Goal: Communication & Community: Answer question/provide support

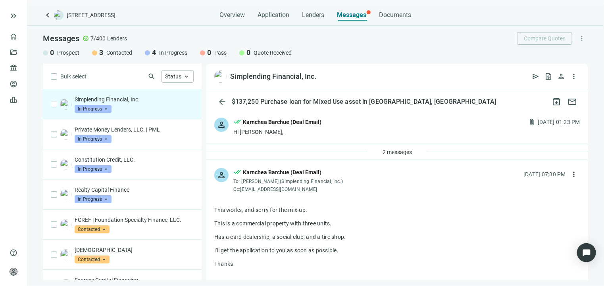
click at [283, 133] on div "Hi [PERSON_NAME]," at bounding box center [277, 132] width 88 height 8
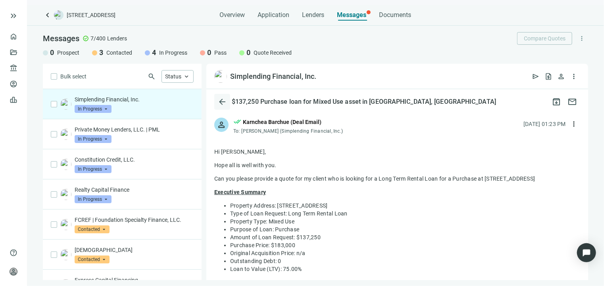
click at [220, 104] on span "arrow_back" at bounding box center [222, 102] width 10 height 10
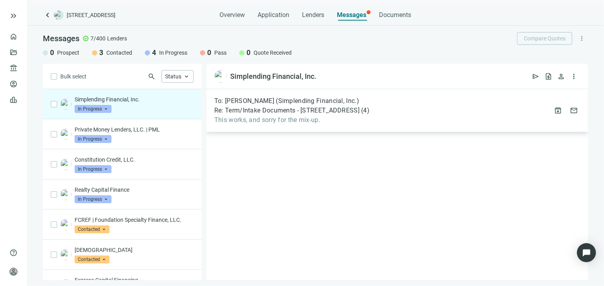
click at [263, 113] on span "Re: Term/Intake Documents - 3206 Middlebranch Ave NE, Canton, OH 44705" at bounding box center [286, 111] width 145 height 8
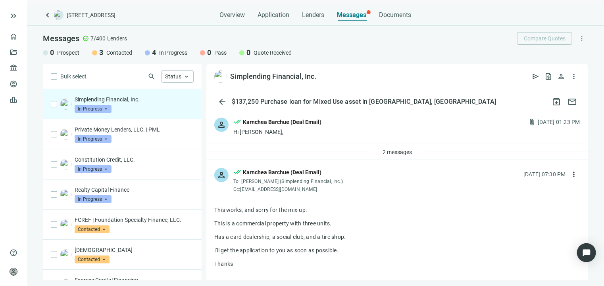
click at [294, 132] on div "Hi [PERSON_NAME]," at bounding box center [277, 132] width 88 height 8
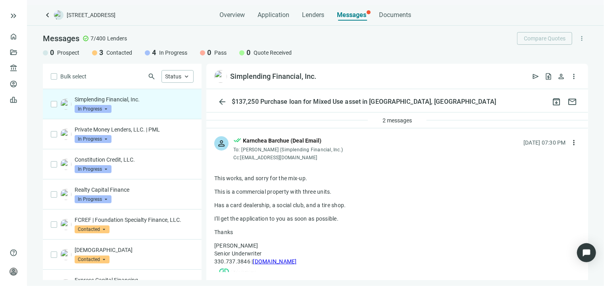
scroll to position [397, 0]
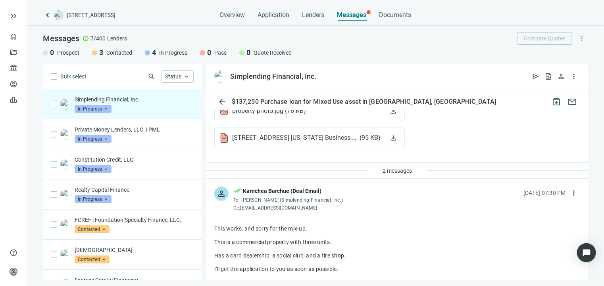
click at [286, 175] on div "2 messages" at bounding box center [397, 171] width 382 height 16
click at [298, 178] on div "2 messages" at bounding box center [397, 171] width 382 height 16
click at [389, 174] on span "2 messages" at bounding box center [396, 171] width 29 height 6
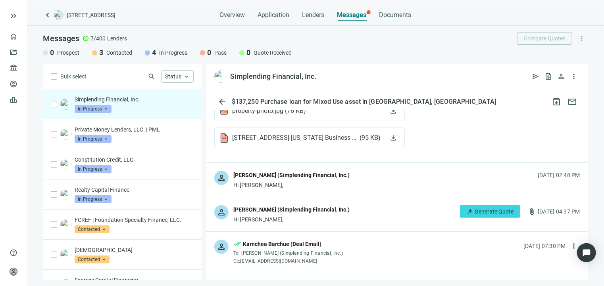
click at [290, 189] on div "Hi [PERSON_NAME]," at bounding box center [291, 185] width 116 height 8
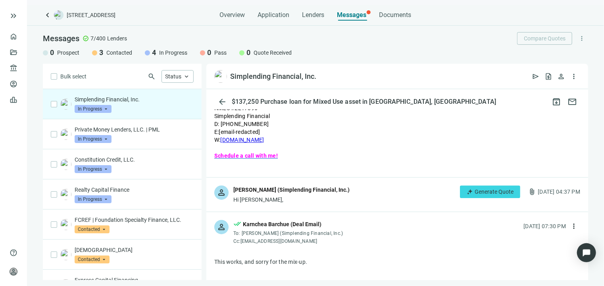
scroll to position [1071, 0]
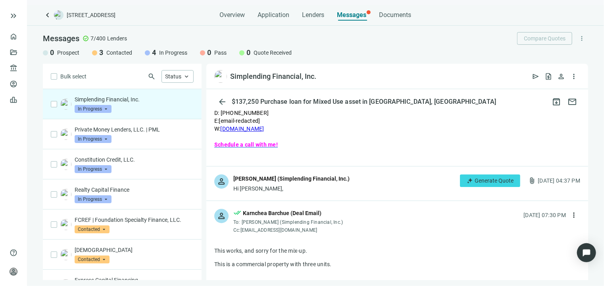
click at [285, 183] on div "[PERSON_NAME] (Simplending Financial, Inc.)" at bounding box center [291, 179] width 116 height 9
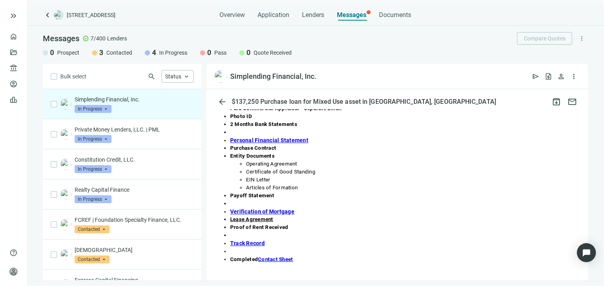
scroll to position [1468, 0]
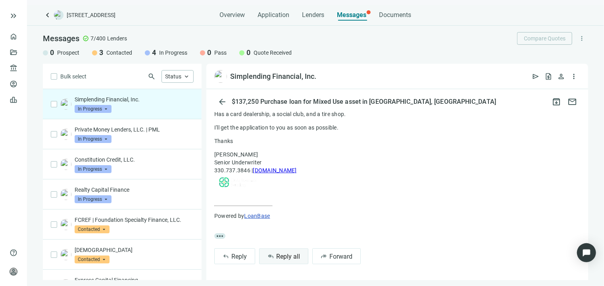
click at [294, 261] on button "reply_all Reply all" at bounding box center [283, 257] width 49 height 16
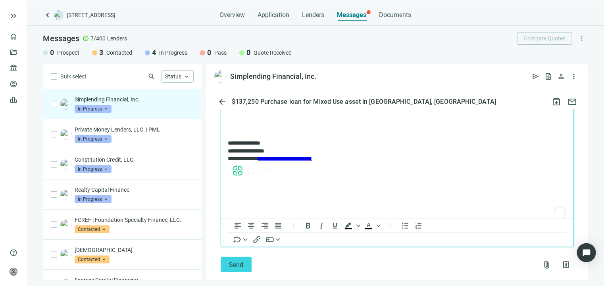
scroll to position [1811, 0]
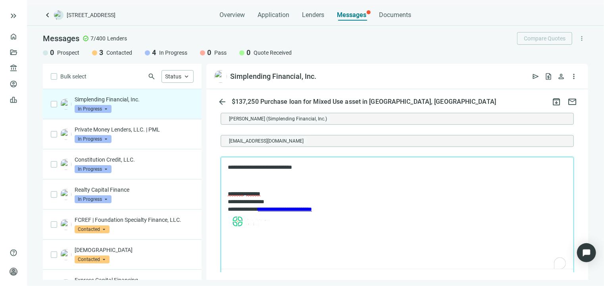
click at [257, 183] on p "To enrich screen reader interactions, please activate Accessibility in Grammarl…" at bounding box center [396, 181] width 339 height 8
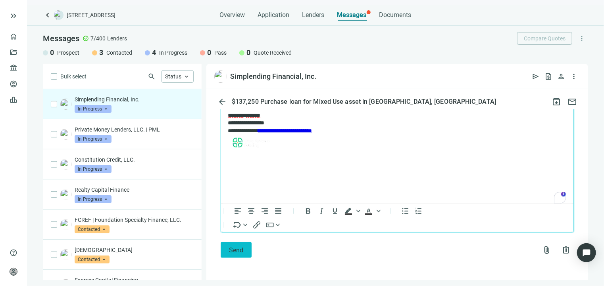
click at [241, 251] on span "Send" at bounding box center [236, 251] width 14 height 8
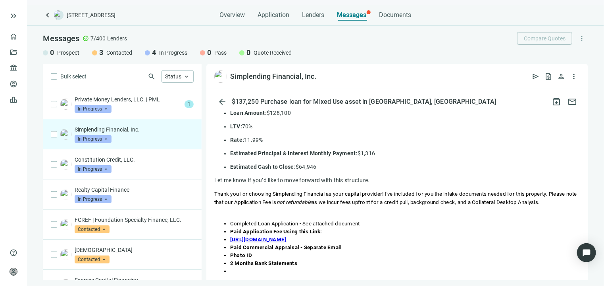
scroll to position [1162, 0]
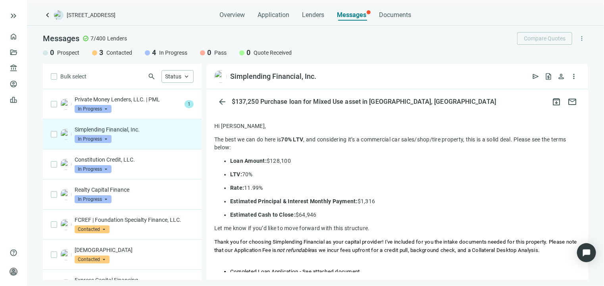
drag, startPoint x: 285, startPoint y: 154, endPoint x: 305, endPoint y: 153, distance: 19.5
click at [304, 143] on strong "70% LTV" at bounding box center [292, 139] width 22 height 6
drag, startPoint x: 318, startPoint y: 229, endPoint x: 300, endPoint y: 229, distance: 18.3
click at [300, 219] on p "Estimated Cash to Close: $64,946" at bounding box center [405, 215] width 350 height 8
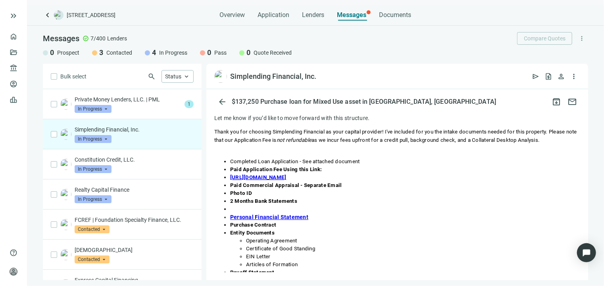
scroll to position [1201, 0]
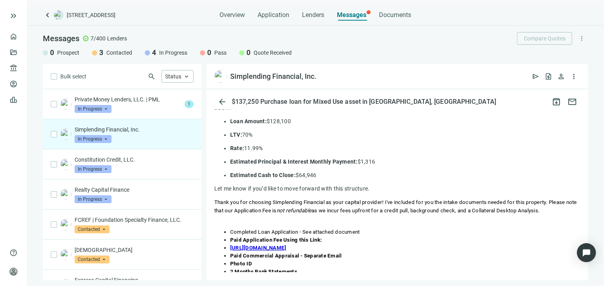
drag, startPoint x: 260, startPoint y: 163, endPoint x: 249, endPoint y: 163, distance: 11.1
click at [249, 152] on p "Rate: 11.99%" at bounding box center [405, 148] width 350 height 8
drag, startPoint x: 265, startPoint y: 164, endPoint x: 246, endPoint y: 163, distance: 18.7
click at [246, 152] on p "Rate: 11.99%" at bounding box center [405, 148] width 350 height 8
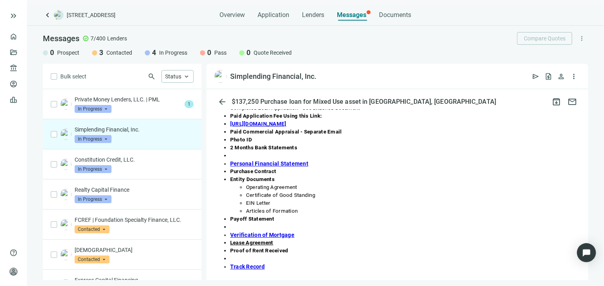
scroll to position [1281, 0]
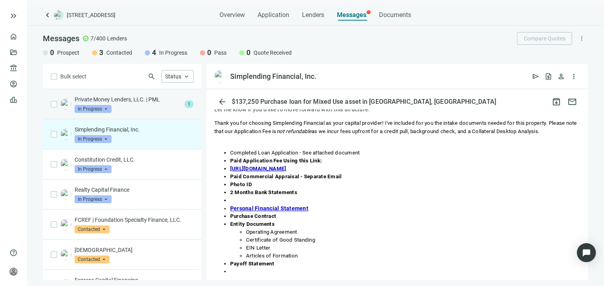
click at [143, 108] on div "Private Money Lenders, LLC. | PML In Progress arrow_drop_down" at bounding box center [128, 104] width 107 height 17
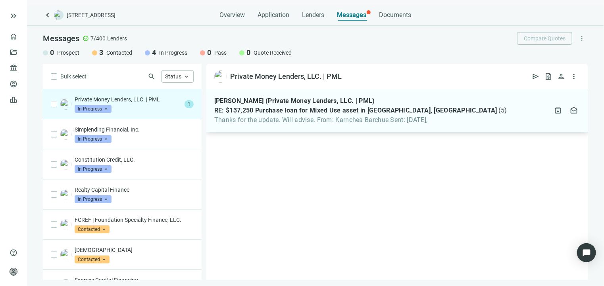
click at [283, 119] on span "Thanks for the update. Will advise. From: Karnchea Barchue Sent: Tuesday," at bounding box center [360, 120] width 293 height 8
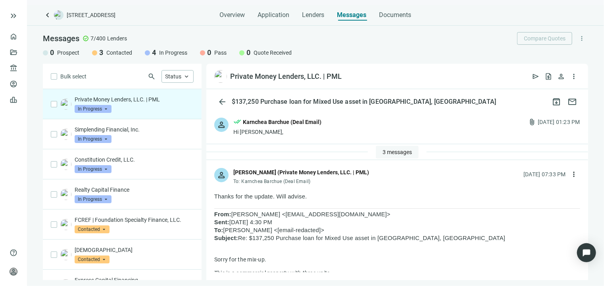
click at [395, 154] on span "3 messages" at bounding box center [396, 152] width 29 height 6
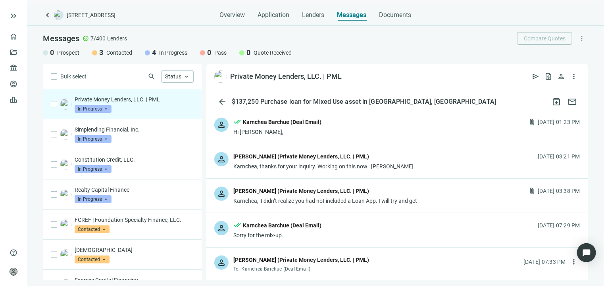
click at [368, 167] on div "Karnchea, thanks for your inquiry. Working on this now. Brian" at bounding box center [323, 167] width 180 height 8
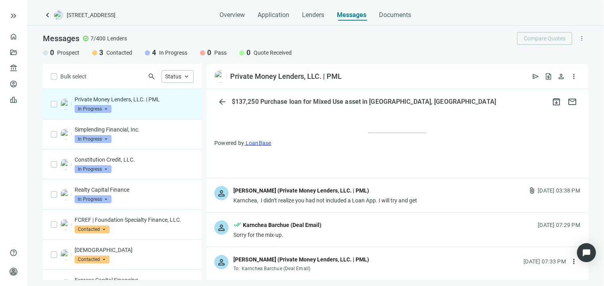
scroll to position [595, 0]
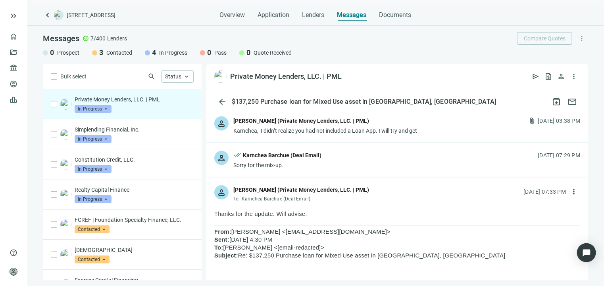
click at [398, 143] on div "person Brian Buckley (Private Money Lenders, LLC. | PML) Karnchea, I didn’t rea…" at bounding box center [397, 126] width 382 height 34
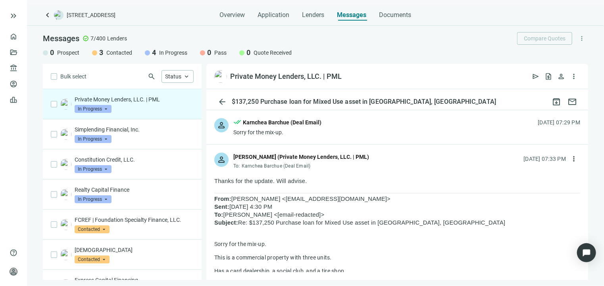
scroll to position [1190, 0]
click at [329, 144] on div "person done_all Karnchea Barchue (Deal Email) Sorry for the mix-up. 09.16.2025,…" at bounding box center [397, 127] width 382 height 34
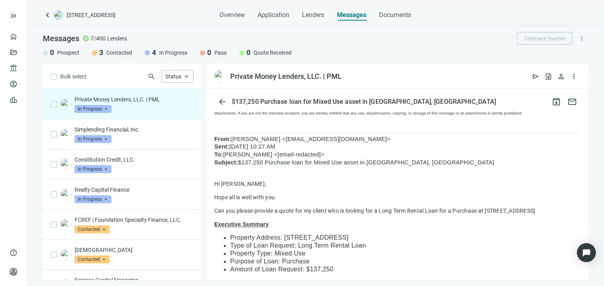
scroll to position [720, 0]
click at [388, 17] on span "Documents" at bounding box center [395, 15] width 32 height 8
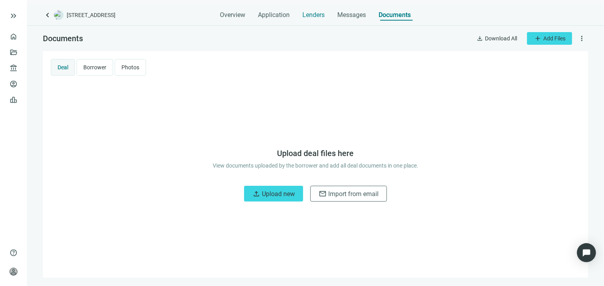
click at [311, 15] on span "Lenders" at bounding box center [314, 15] width 22 height 8
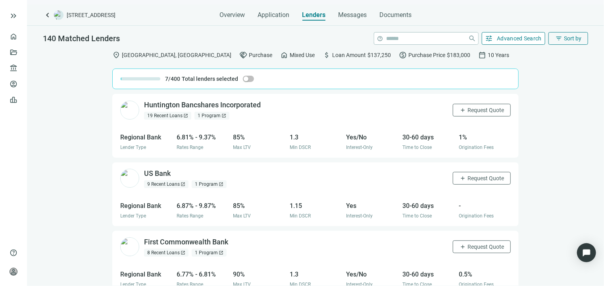
click at [527, 40] on span "Advanced Search" at bounding box center [519, 38] width 45 height 6
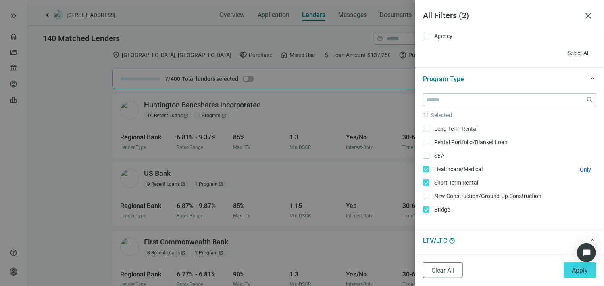
click at [425, 172] on label "Healthcare/Medical Only" at bounding box center [509, 169] width 173 height 9
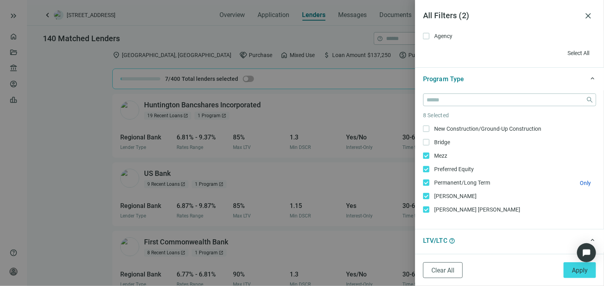
scroll to position [79, 0]
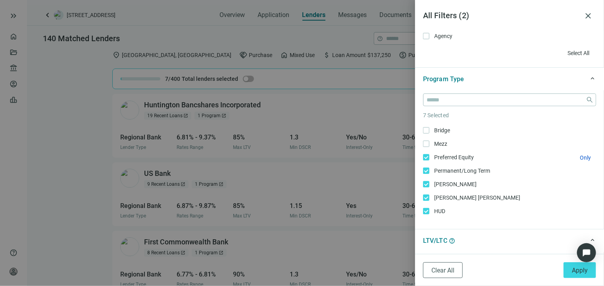
click at [427, 161] on label "Preferred Equity Only" at bounding box center [509, 157] width 173 height 9
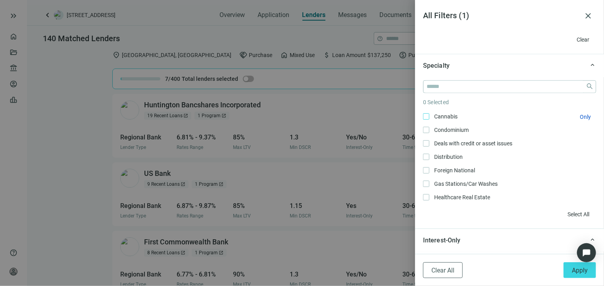
scroll to position [0, 0]
click at [440, 86] on input "search" at bounding box center [505, 87] width 156 height 12
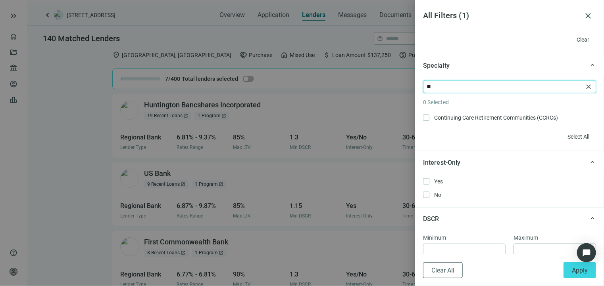
type input "*"
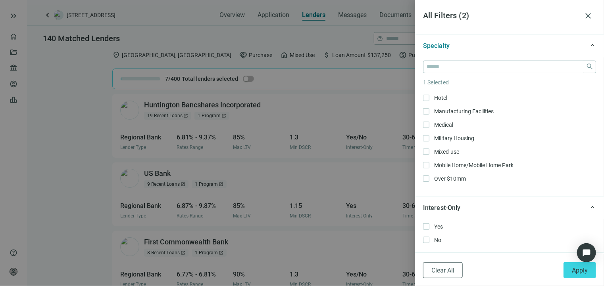
scroll to position [119, 0]
